Goal: Transaction & Acquisition: Purchase product/service

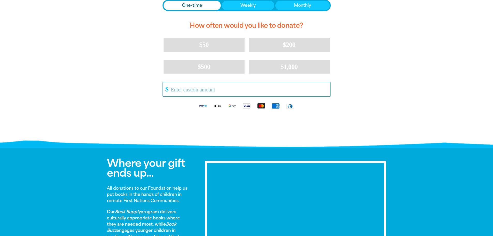
click at [216, 87] on input "Other Amount" at bounding box center [248, 89] width 163 height 14
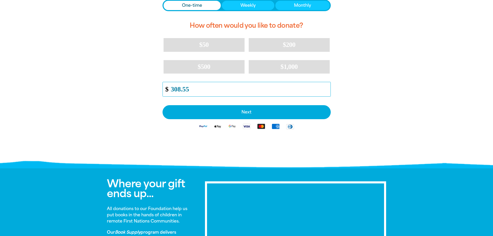
type input "308.55"
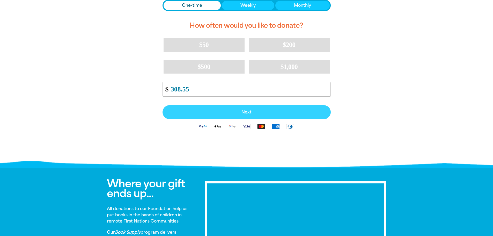
click at [252, 112] on span "Next" at bounding box center [246, 112] width 157 height 4
select select "AU"
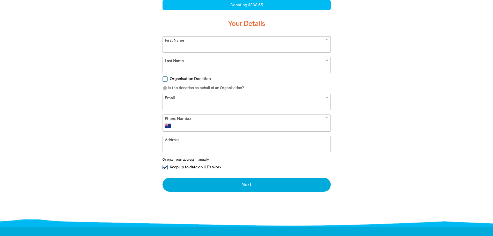
scroll to position [73, 0]
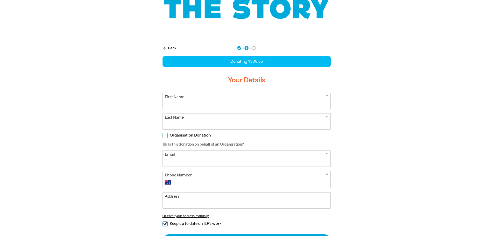
click at [195, 103] on input "First Name" at bounding box center [247, 101] width 168 height 16
click at [444, 119] on div at bounding box center [246, 160] width 493 height 241
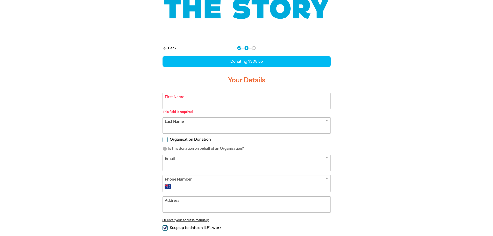
click at [162, 138] on div "arrow_back Back Step 1 Step 2 Step 3 Donating $308.55 Your Details * First Name…" at bounding box center [246, 149] width 181 height 219
click at [163, 139] on input "Organisation Donation" at bounding box center [165, 139] width 5 height 5
checkbox input "true"
select select "AU"
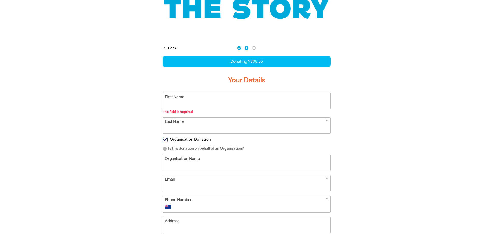
click at [206, 104] on input "First Name" at bounding box center [247, 101] width 168 height 16
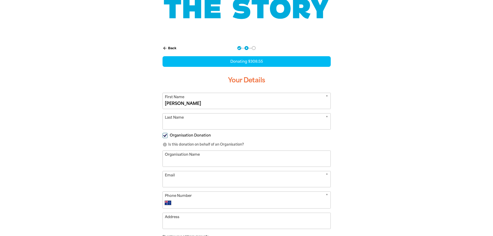
type input "[PERSON_NAME]"
type input "Helleren"
type input "[GEOGRAPHIC_DATA]"
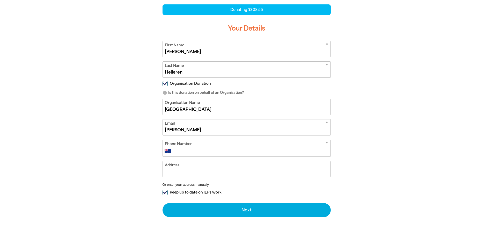
type input "[PERSON_NAME][EMAIL_ADDRESS][PERSON_NAME][DOMAIN_NAME]"
click at [193, 149] on input "Phone Number" at bounding box center [251, 151] width 153 height 6
type input "403433062"
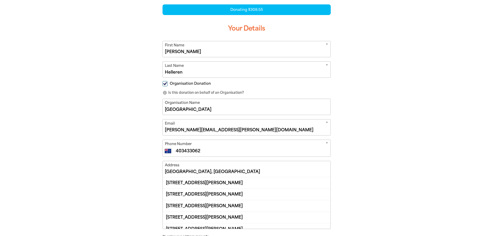
click at [442, 153] on div at bounding box center [246, 144] width 493 height 313
drag, startPoint x: 222, startPoint y: 175, endPoint x: 158, endPoint y: 174, distance: 64.0
click at [158, 174] on div "arrow_back Back Step 1 Step 2 Step 3 Donating $308.55 Your Details * First Name…" at bounding box center [246, 131] width 181 height 287
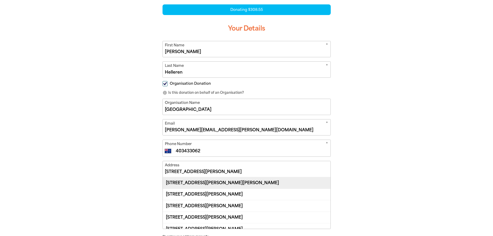
click at [217, 182] on div "[STREET_ADDRESS][PERSON_NAME][PERSON_NAME]" at bounding box center [247, 182] width 168 height 11
type input "[STREET_ADDRESS][PERSON_NAME][PERSON_NAME]"
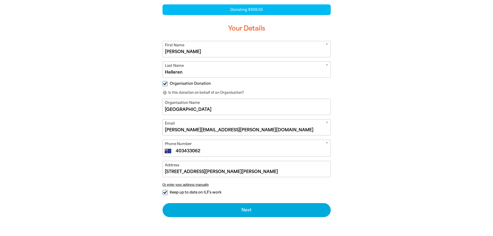
click at [382, 145] on div "arrow_back Back Step 1 Step 2 Step 3 Donating $308.55 Your Details * First Name…" at bounding box center [246, 118] width 311 height 261
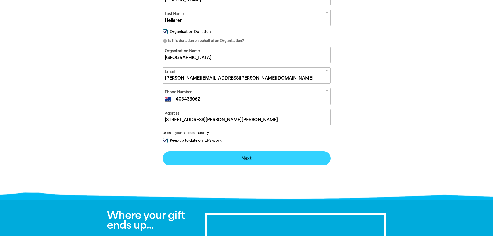
scroll to position [202, 0]
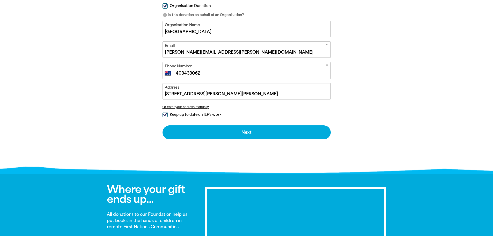
click at [166, 114] on input "Keep up to date on ILF's work" at bounding box center [165, 114] width 5 height 5
checkbox input "false"
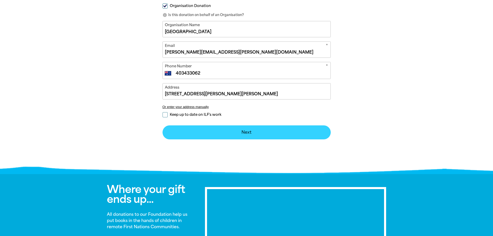
click at [254, 130] on button "Next chevron_right" at bounding box center [247, 132] width 168 height 14
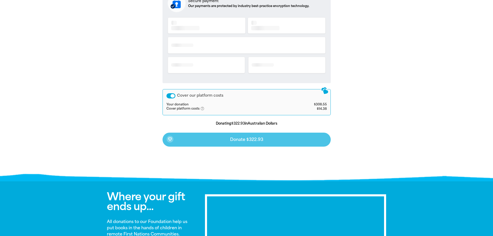
scroll to position [112, 0]
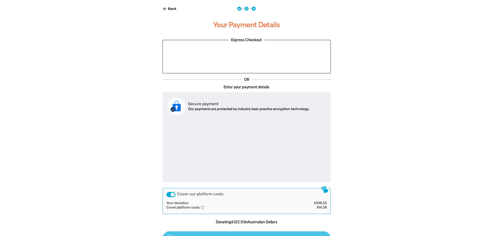
click at [173, 199] on div "Cover our platform costs Your donation $308.55 Cover platform costs help_outlin…" at bounding box center [247, 201] width 168 height 26
click at [172, 194] on div "Cover our platform costs" at bounding box center [170, 194] width 9 height 5
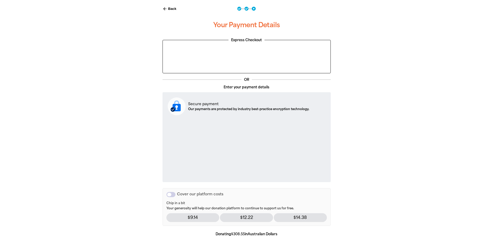
scroll to position [164, 0]
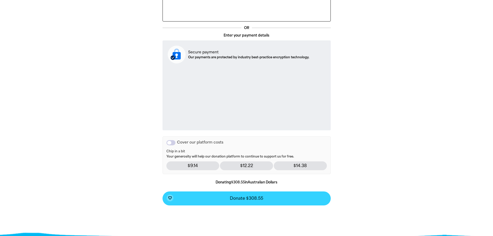
click at [279, 202] on button "favorite_border Donate $308.55" at bounding box center [247, 198] width 168 height 14
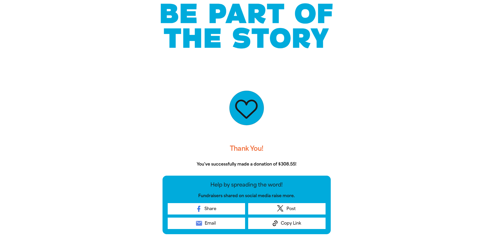
scroll to position [0, 0]
